Goal: Find specific page/section

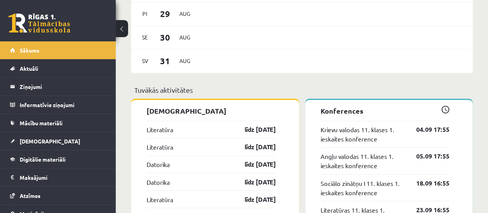
scroll to position [588, 0]
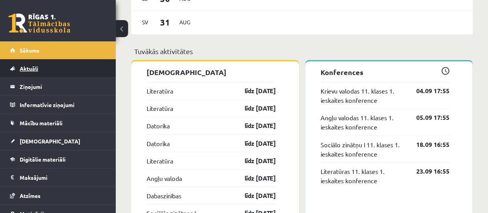
click at [49, 68] on link "Aktuāli" at bounding box center [58, 68] width 96 height 18
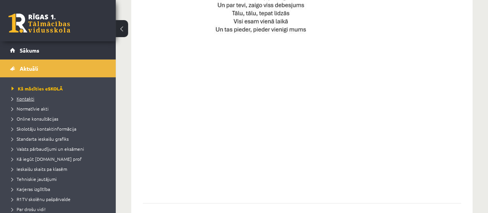
click at [28, 98] on span "Kontakti" at bounding box center [23, 98] width 23 height 6
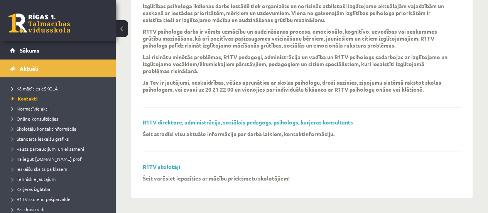
scroll to position [193, 0]
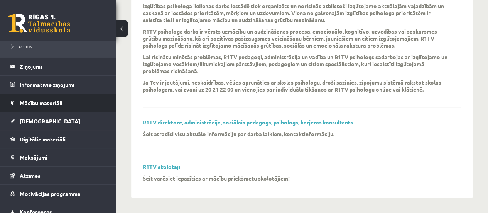
click at [51, 102] on span "Mācību materiāli" at bounding box center [41, 102] width 43 height 7
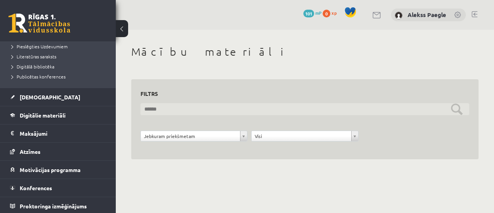
click at [219, 108] on input "text" at bounding box center [305, 109] width 329 height 12
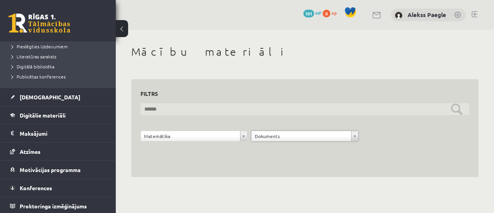
click at [464, 108] on input "text" at bounding box center [305, 109] width 329 height 12
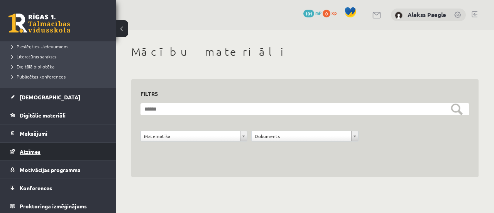
click at [56, 147] on link "Atzīmes" at bounding box center [58, 151] width 96 height 18
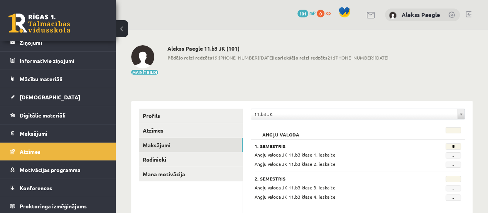
click at [168, 147] on link "Maksājumi" at bounding box center [191, 145] width 104 height 14
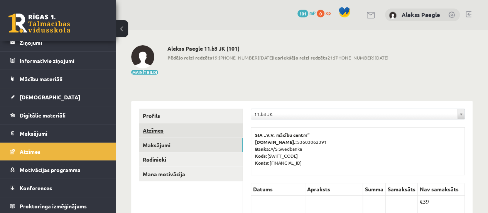
scroll to position [39, 0]
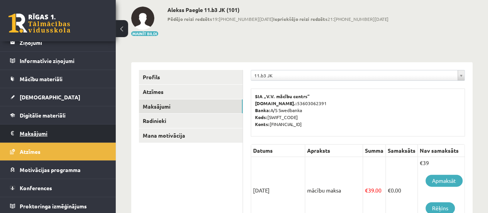
click at [40, 132] on legend "Maksājumi 0" at bounding box center [63, 133] width 86 height 18
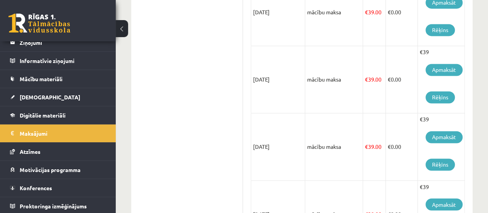
scroll to position [321, 0]
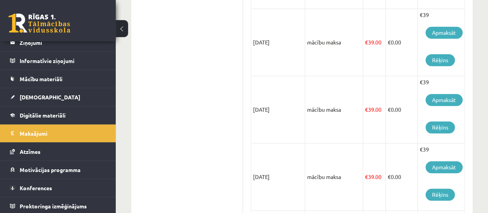
drag, startPoint x: 6, startPoint y: 53, endPoint x: 11, endPoint y: 52, distance: 5.2
